Goal: Information Seeking & Learning: Learn about a topic

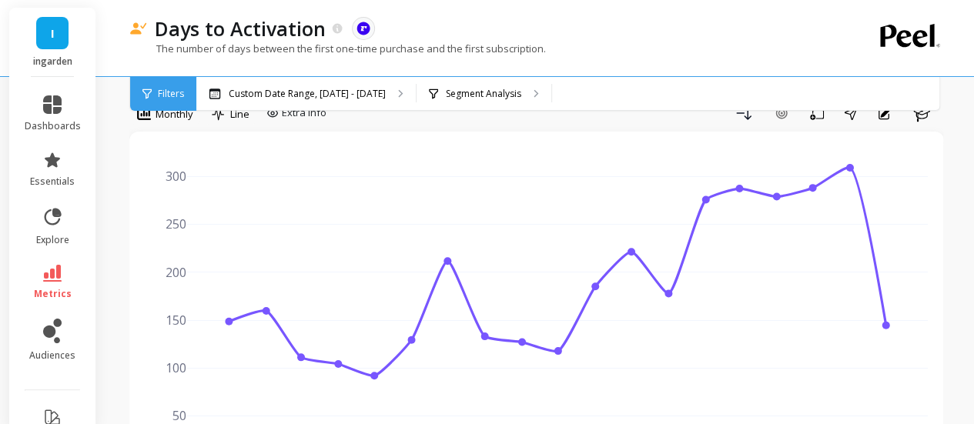
scroll to position [38, 0]
drag, startPoint x: 313, startPoint y: 50, endPoint x: 550, endPoint y: 54, distance: 237.3
click at [550, 54] on div "The number of days between the first one-time purchase and the first subscripti…" at bounding box center [473, 56] width 688 height 29
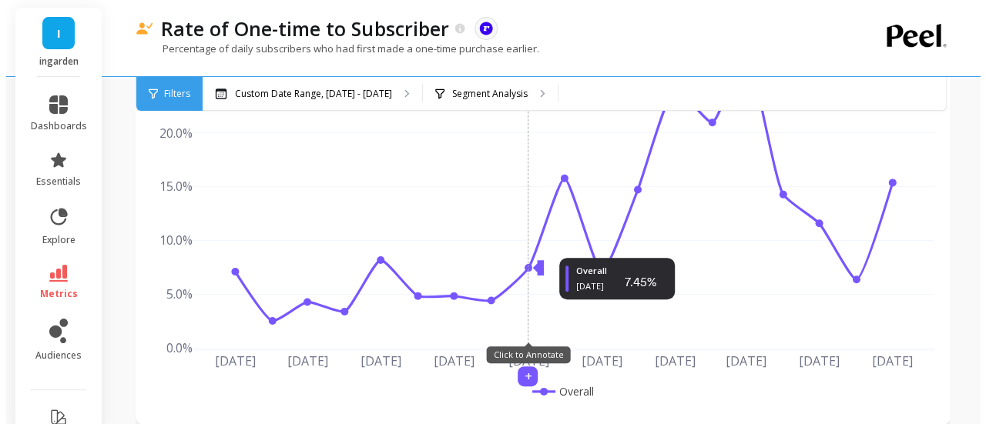
scroll to position [154, 0]
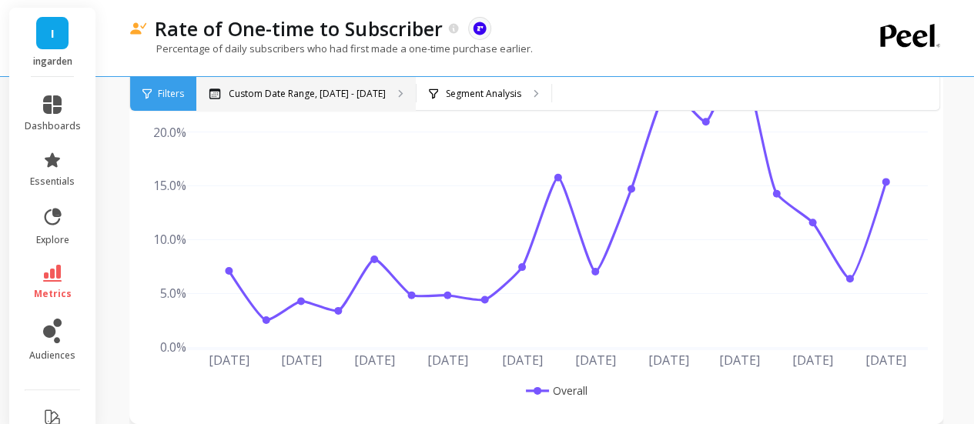
click at [416, 102] on div "Custom Date Range, Jan 1, 2024 - Jul 8, 2025" at bounding box center [306, 94] width 220 height 34
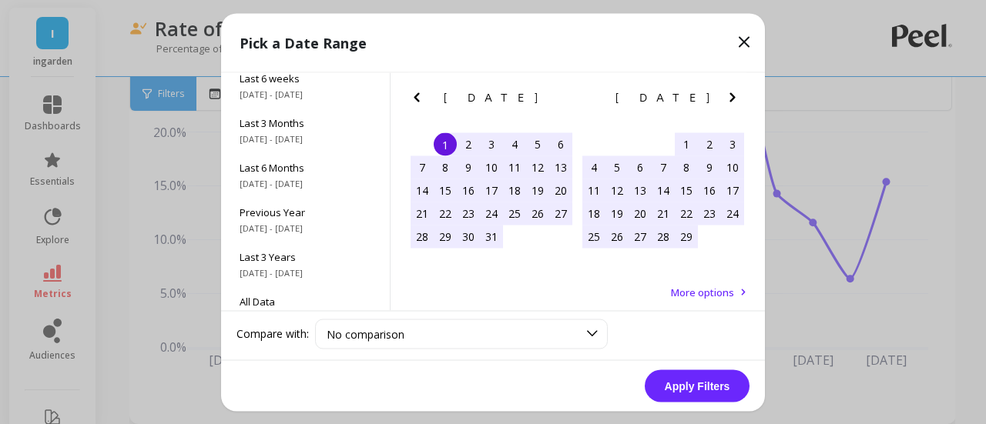
scroll to position [208, 0]
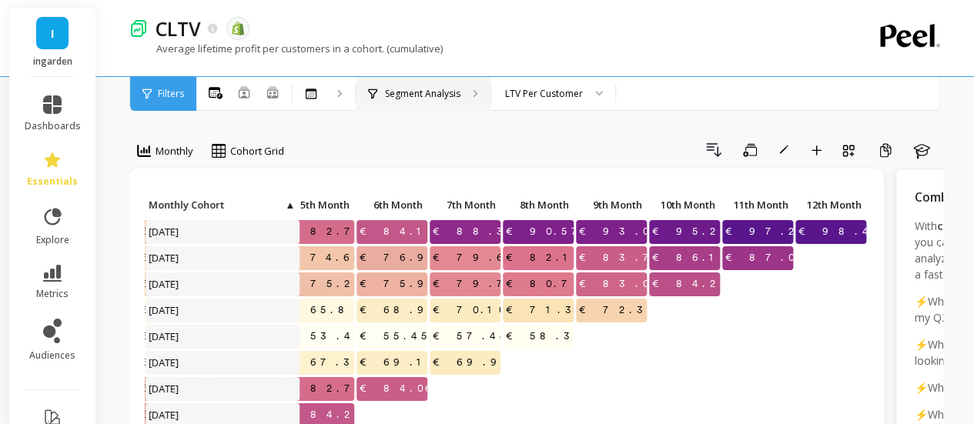
click at [443, 89] on p "Segment Analysis" at bounding box center [422, 94] width 75 height 12
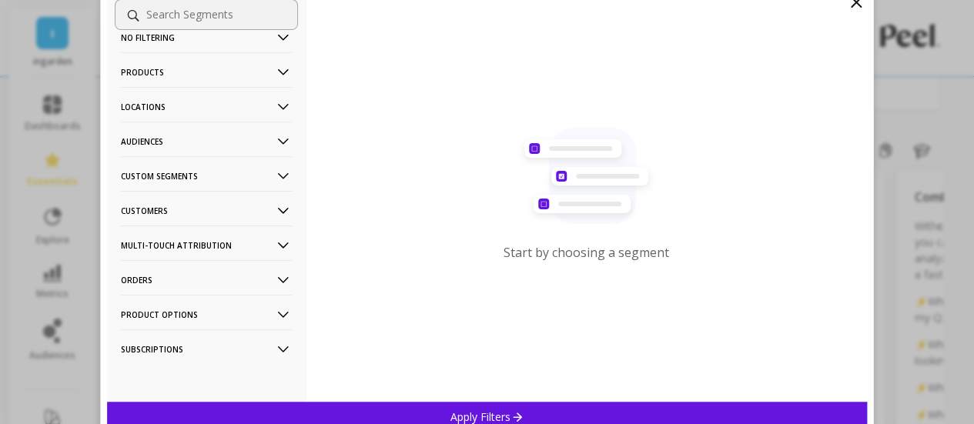
scroll to position [230, 0]
click at [278, 346] on icon at bounding box center [283, 349] width 11 height 6
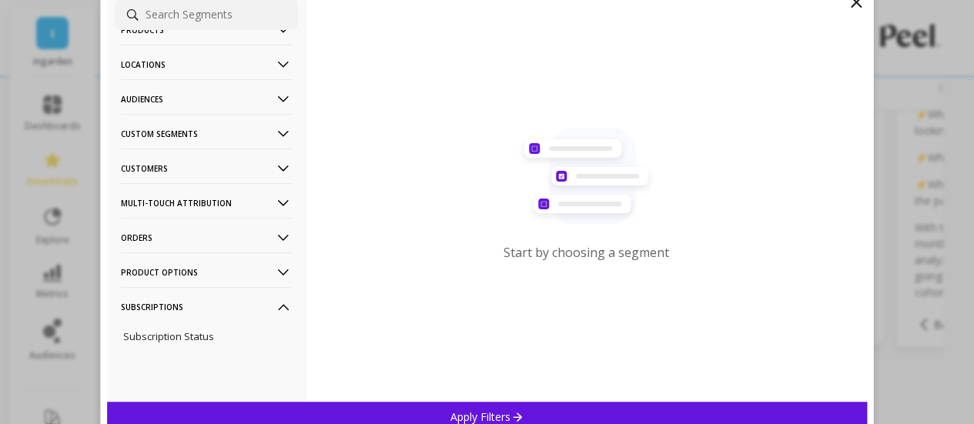
scroll to position [0, 0]
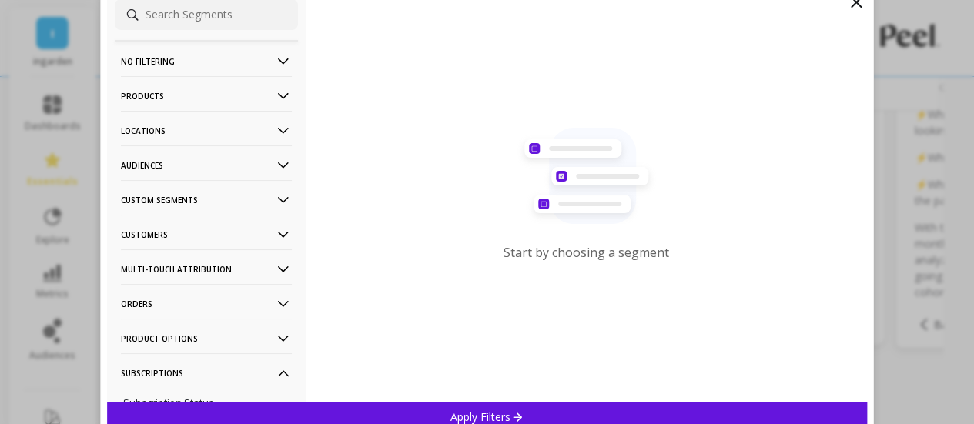
click at [250, 193] on p "Custom Segments" at bounding box center [206, 199] width 171 height 39
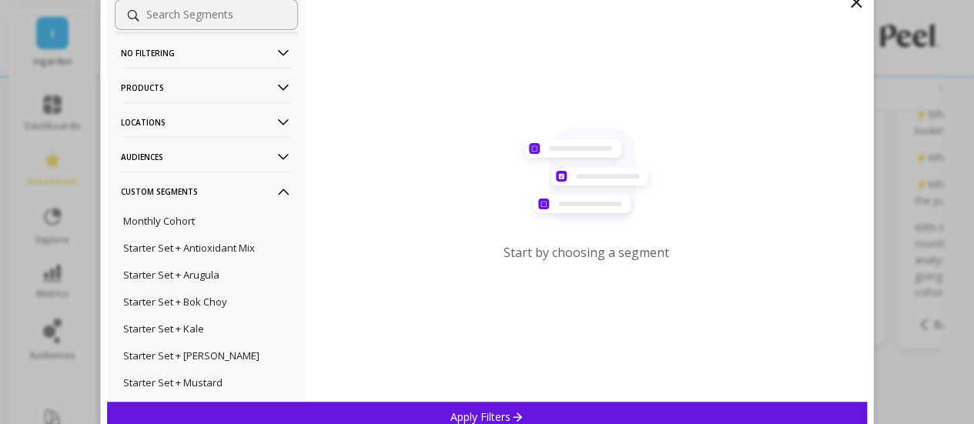
scroll to position [8, 0]
click at [205, 152] on p "Audiences" at bounding box center [206, 157] width 171 height 39
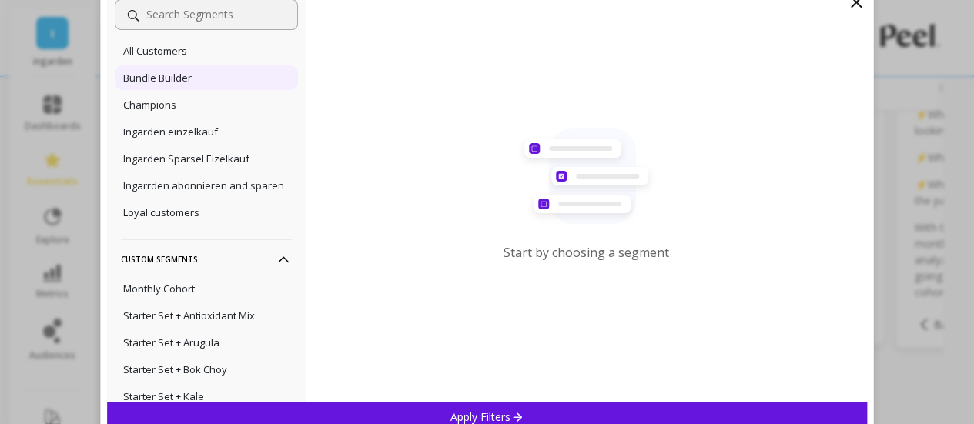
scroll to position [0, 0]
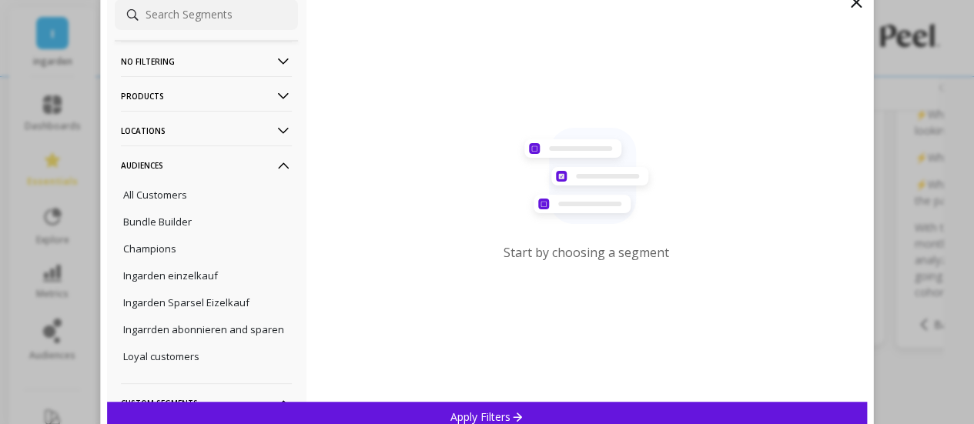
click at [153, 83] on p "Products" at bounding box center [206, 95] width 171 height 39
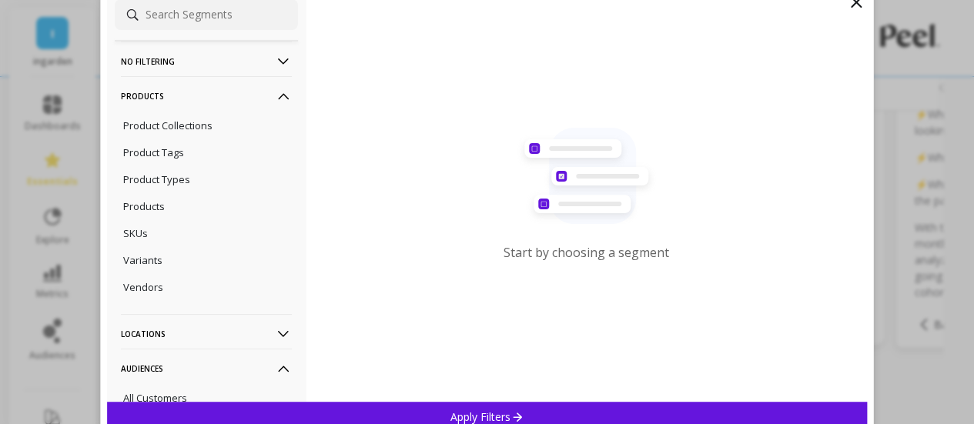
click at [160, 58] on p "No filtering" at bounding box center [206, 61] width 171 height 39
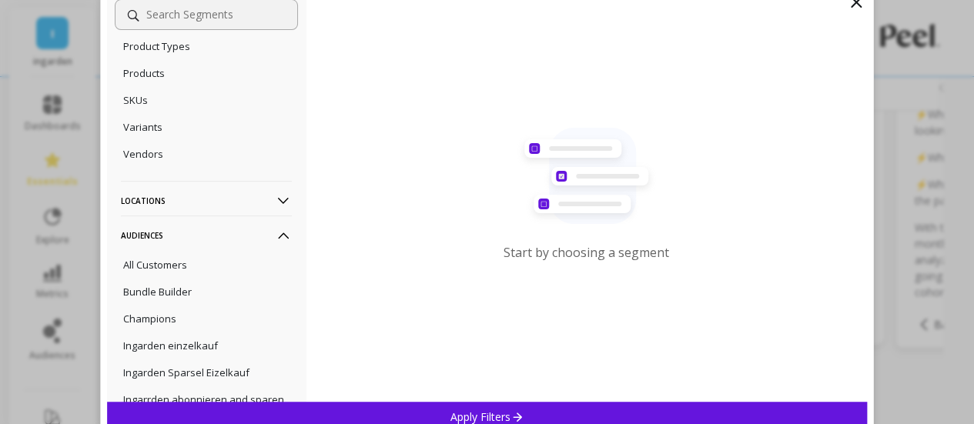
scroll to position [176, 0]
click at [210, 206] on p "Locations" at bounding box center [206, 199] width 171 height 39
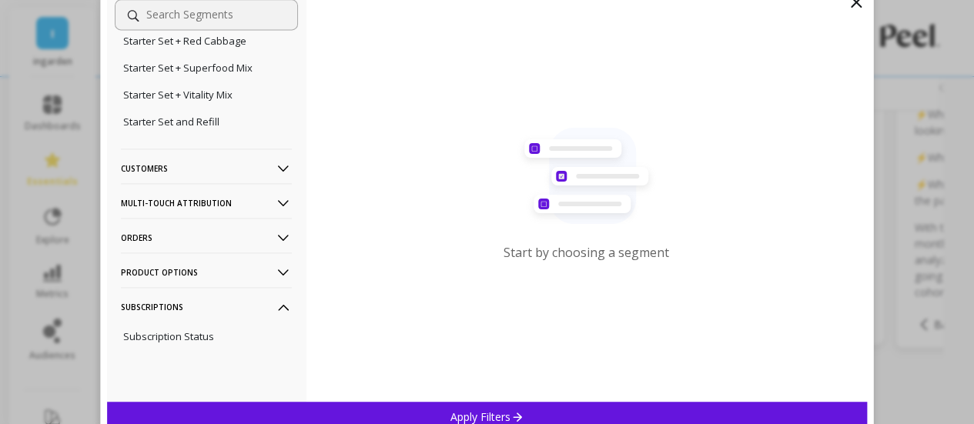
scroll to position [1115, 0]
click at [169, 176] on p "Customers" at bounding box center [206, 168] width 171 height 39
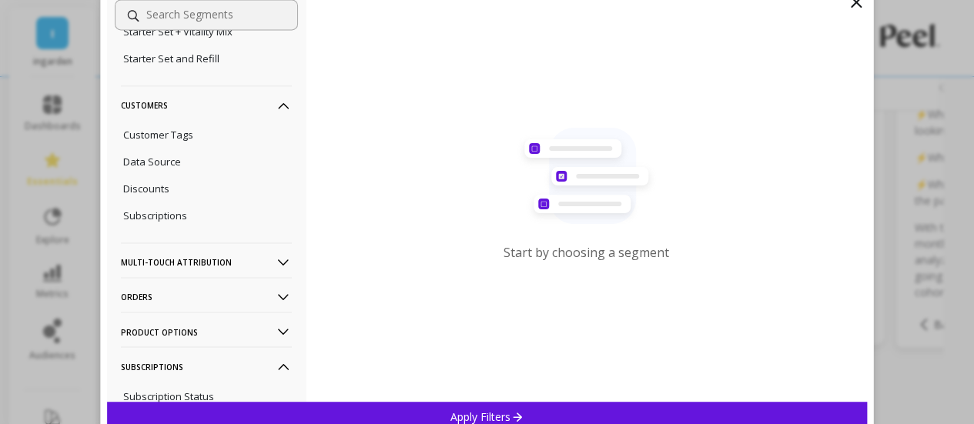
scroll to position [1221, 0]
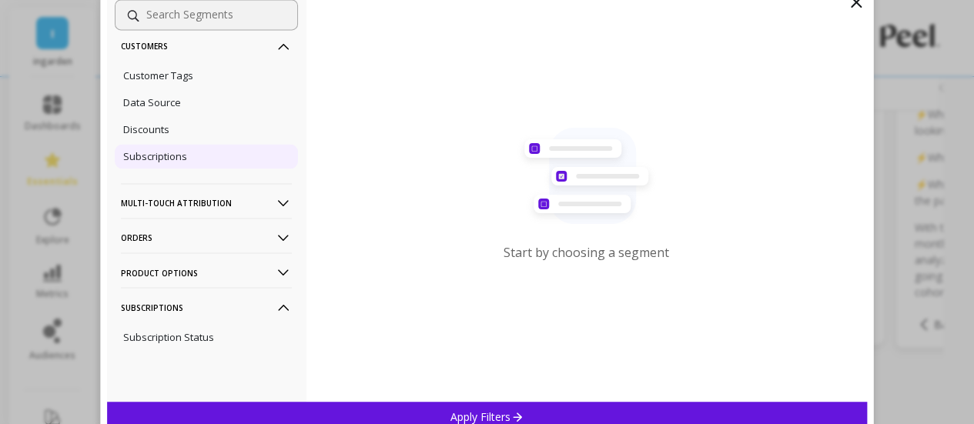
click at [163, 163] on p "Subscriptions" at bounding box center [155, 156] width 64 height 14
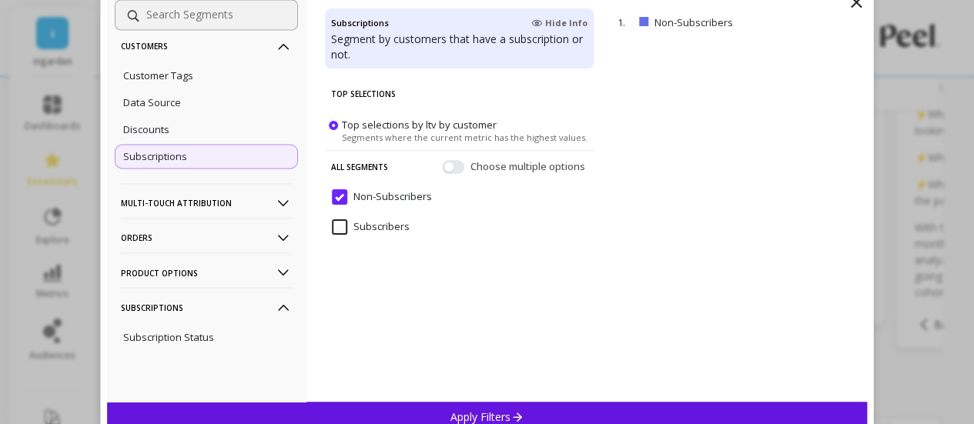
click at [378, 198] on input "Non-Subscribers" at bounding box center [382, 197] width 100 height 15
click at [483, 406] on div "Apply Filters" at bounding box center [487, 417] width 761 height 30
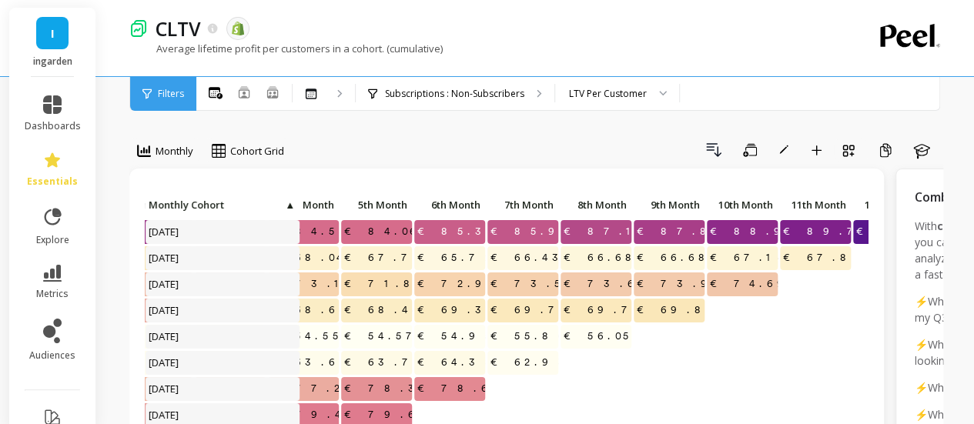
scroll to position [0, 413]
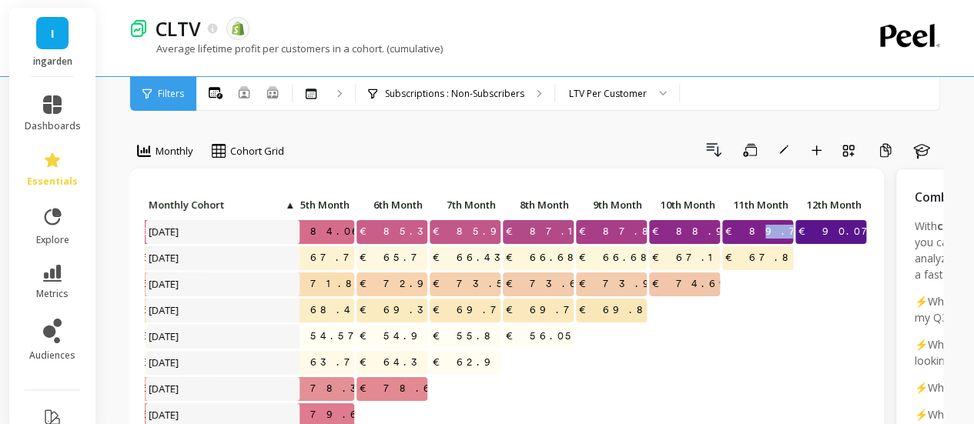
drag, startPoint x: 756, startPoint y: 233, endPoint x: 792, endPoint y: 235, distance: 35.5
click at [792, 235] on div "€88.19 €85.03 €84.58 €84.06 €85.38 €85.96 €87.17 €87.81 €88.97 €89.79 €90.07 €7…" at bounding box center [305, 377] width 1125 height 367
click at [763, 232] on span "€89.79" at bounding box center [775, 231] width 104 height 23
drag, startPoint x: 752, startPoint y: 233, endPoint x: 790, endPoint y: 228, distance: 38.9
click at [790, 228] on div "€88.19 €85.03 €84.58 €84.06 €85.38 €85.96 €87.17 €87.81 €88.97 €89.79 €90.07 €7…" at bounding box center [305, 377] width 1125 height 367
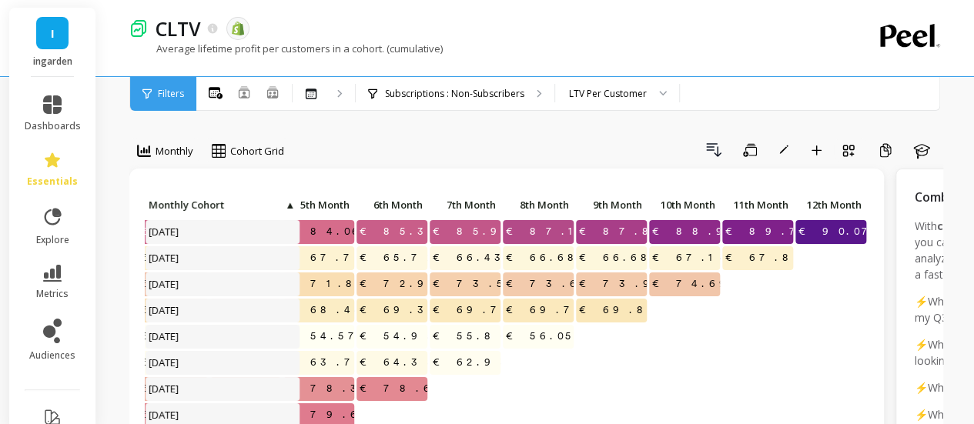
click at [839, 228] on span "€90.07" at bounding box center [839, 231] width 87 height 23
drag, startPoint x: 140, startPoint y: 230, endPoint x: 572, endPoint y: 214, distance: 431.7
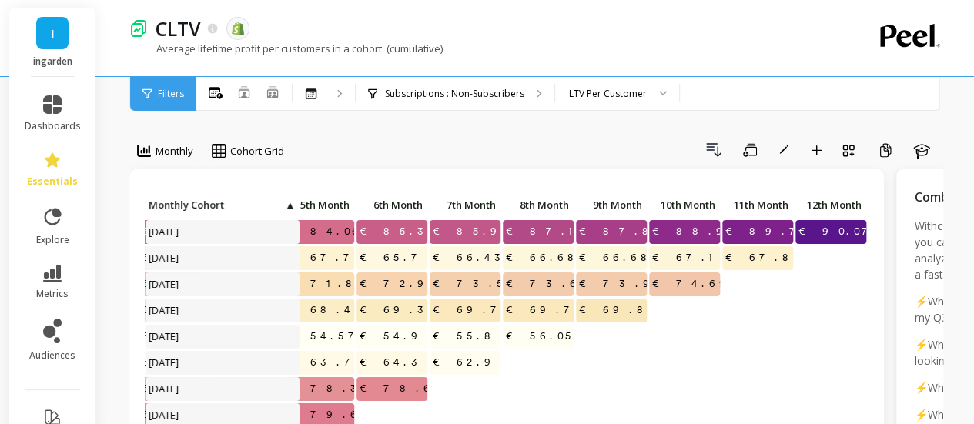
click at [572, 214] on div "€88.19 €85.03 €84.58 €84.06 €85.38 €85.96 €87.17 €87.81 €88.97 €89.79 €90.07 €7…" at bounding box center [506, 372] width 755 height 407
click at [846, 249] on p at bounding box center [831, 252] width 71 height 11
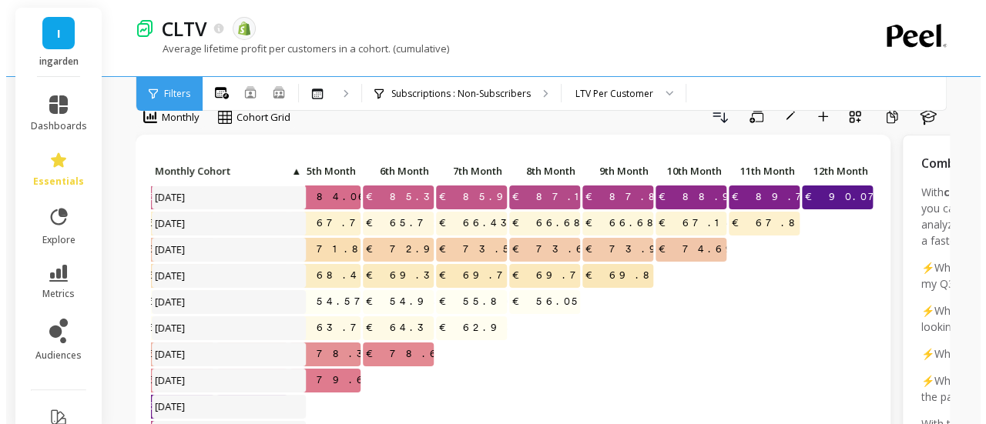
scroll to position [0, 0]
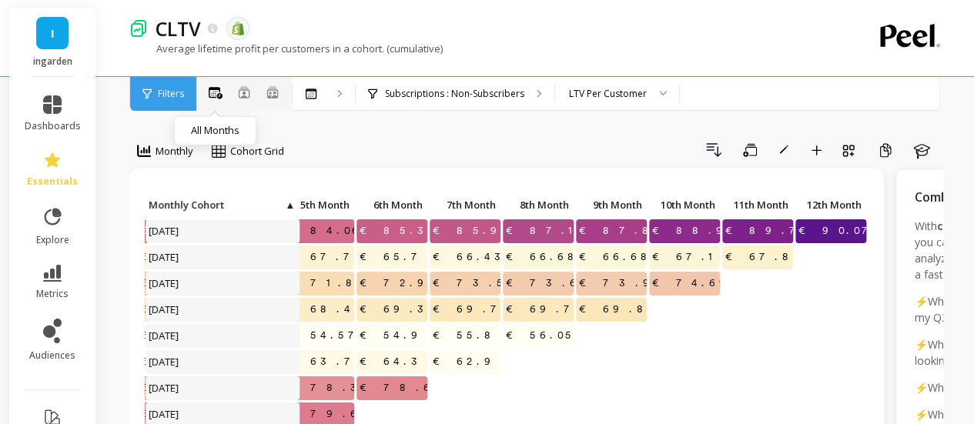
click at [220, 94] on icon at bounding box center [216, 93] width 14 height 12
click at [322, 106] on div at bounding box center [324, 94] width 62 height 34
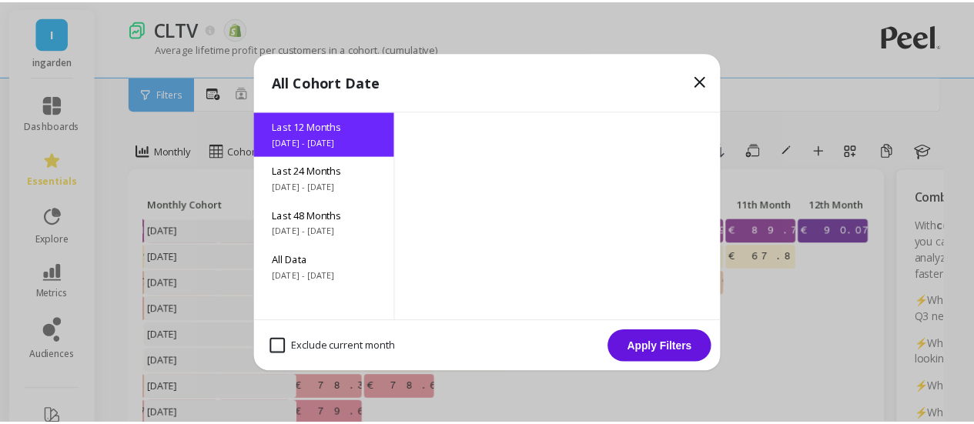
scroll to position [12, 401]
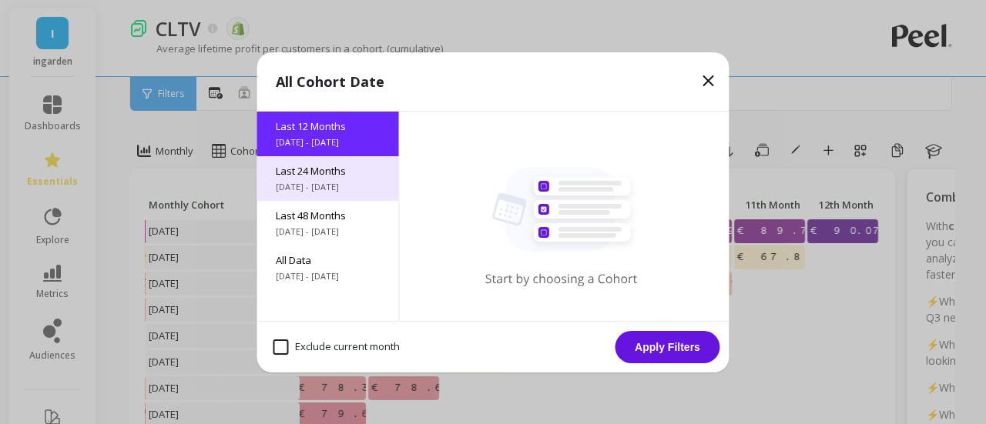
click at [325, 163] on div "Last 24 Months [DATE] - [DATE]" at bounding box center [328, 178] width 142 height 45
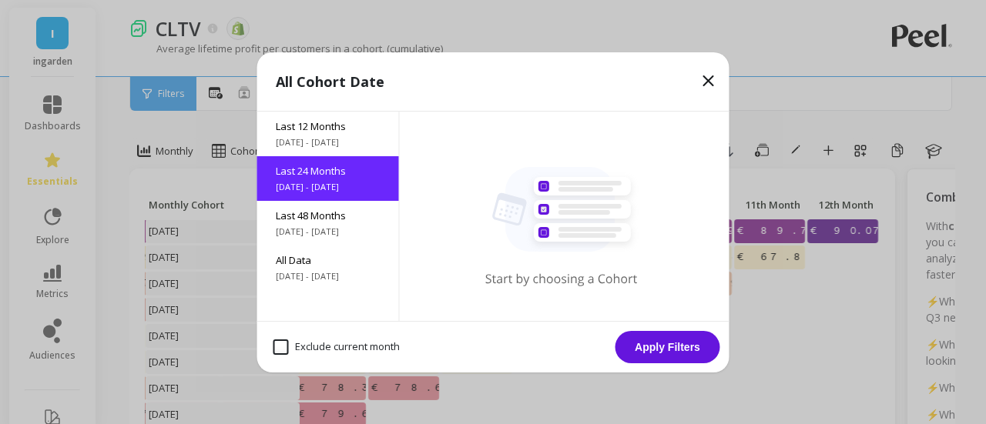
click at [672, 346] on button "Apply Filters" at bounding box center [668, 347] width 105 height 32
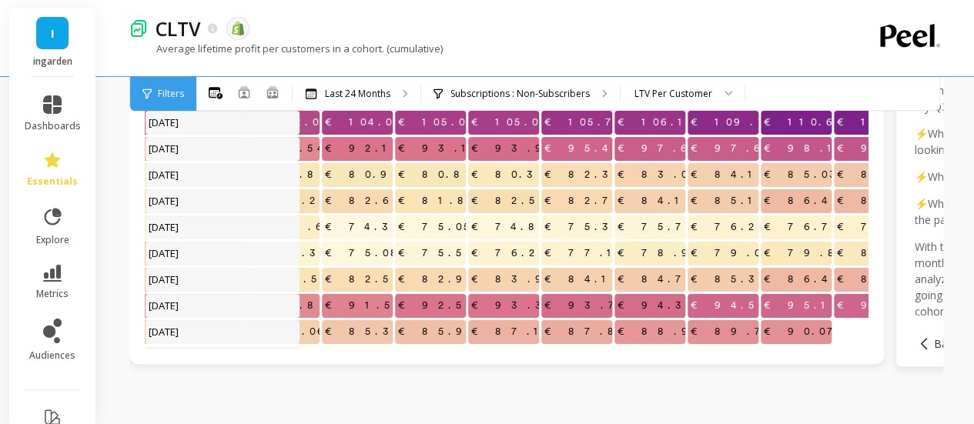
scroll to position [0, 436]
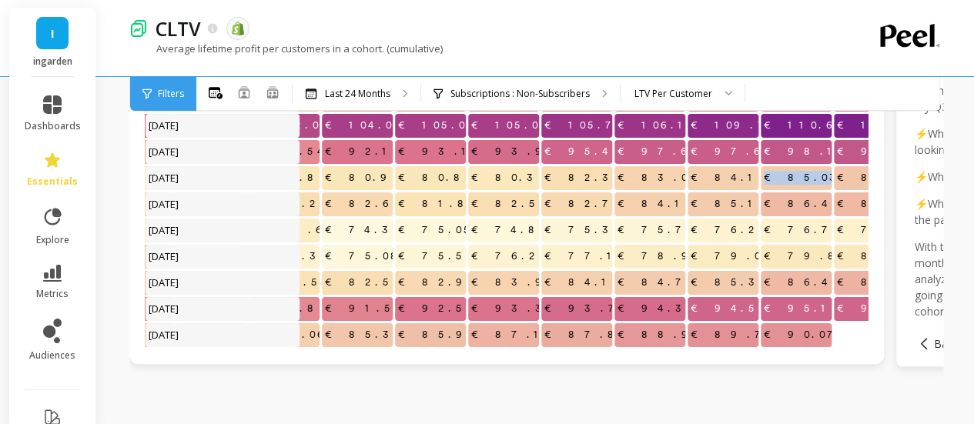
drag, startPoint x: 795, startPoint y: 180, endPoint x: 825, endPoint y: 183, distance: 30.1
click at [825, 183] on span "€85.03" at bounding box center [805, 177] width 89 height 23
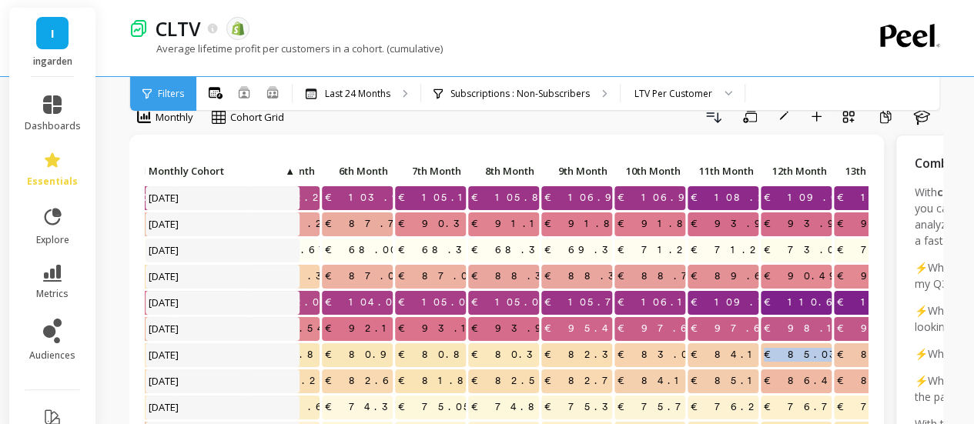
scroll to position [0, 0]
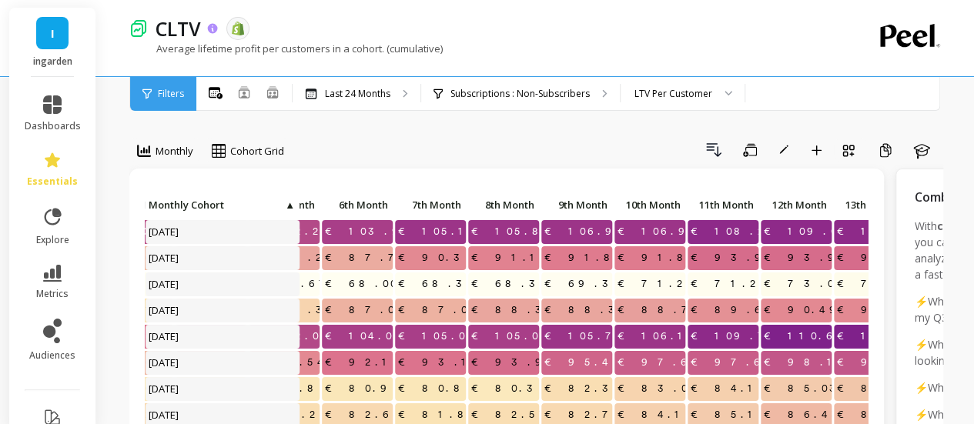
click at [214, 28] on icon at bounding box center [212, 28] width 10 height 10
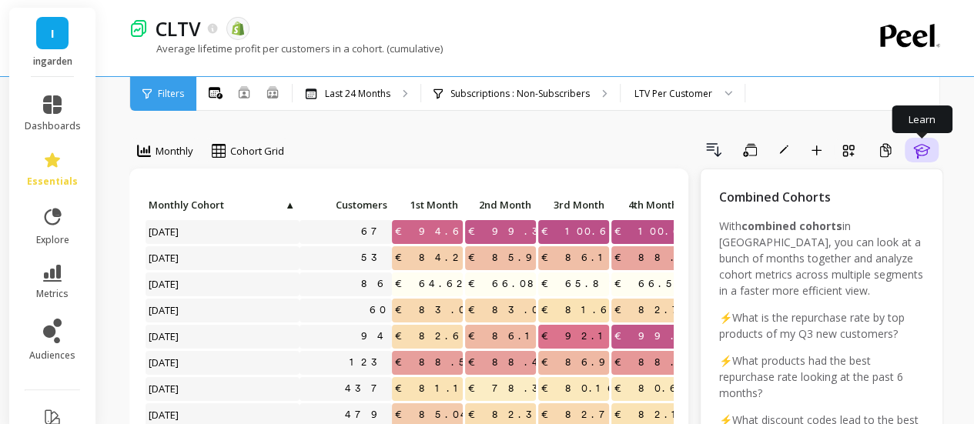
click at [921, 157] on icon "button" at bounding box center [922, 150] width 18 height 18
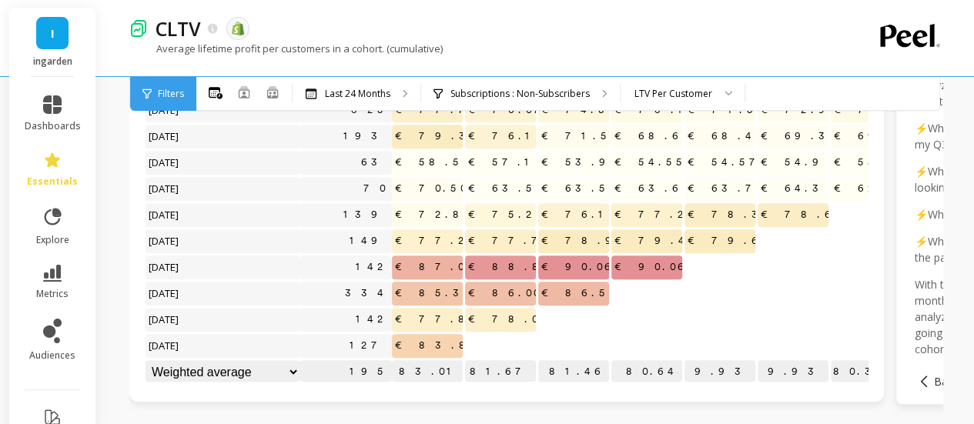
scroll to position [327, 0]
